Goal: Subscribe to service/newsletter

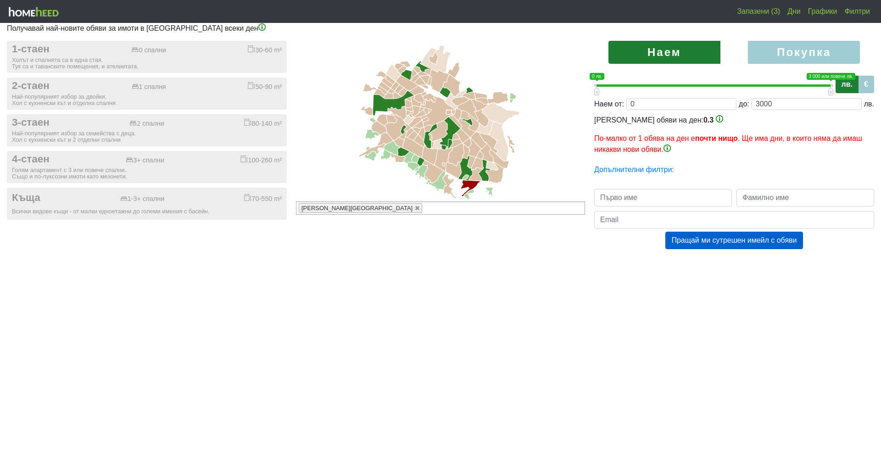
click at [782, 49] on label "Покупка" at bounding box center [804, 52] width 112 height 23
radio input "true"
type input "0;2000000"
type input "2000000"
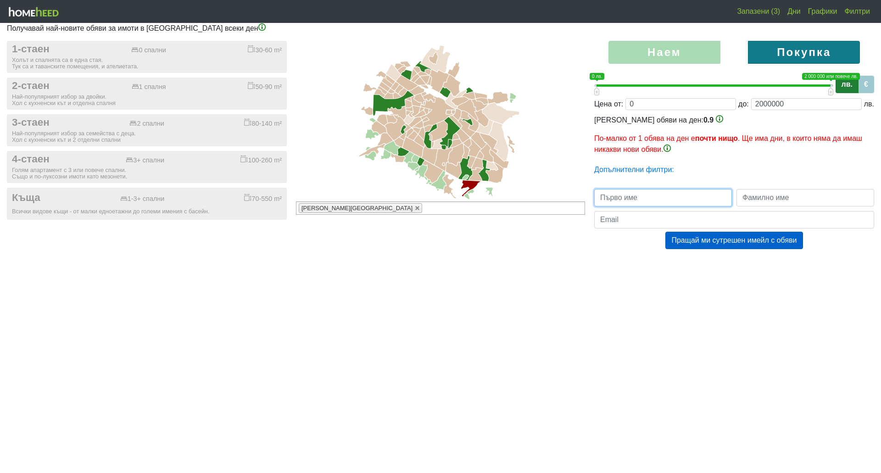
click at [664, 199] on input "text" at bounding box center [663, 197] width 138 height 17
type input "Atanas"
type input "Georgiev"
type input "[EMAIL_ADDRESS][DOMAIN_NAME]"
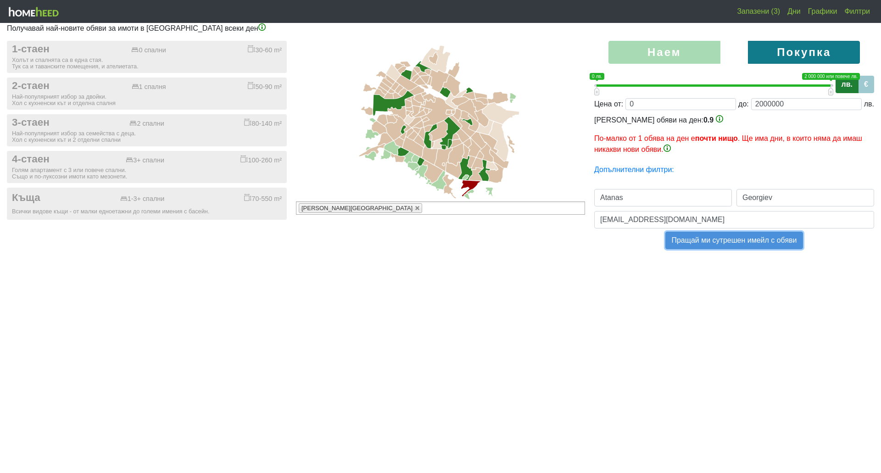
click at [726, 246] on button "Пращай ми сутрешен имейл с обяви" at bounding box center [733, 240] width 137 height 17
